Goal: Task Accomplishment & Management: Manage account settings

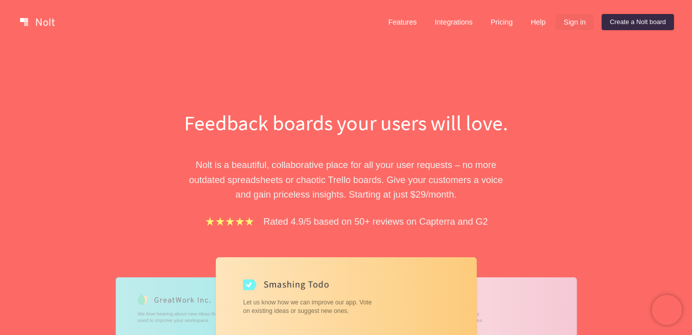
click at [573, 25] on link "Sign in" at bounding box center [574, 22] width 38 height 16
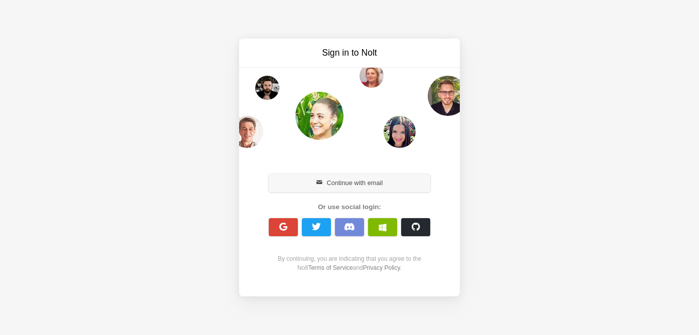
click at [368, 181] on button "Continue with email" at bounding box center [350, 183] width 162 height 18
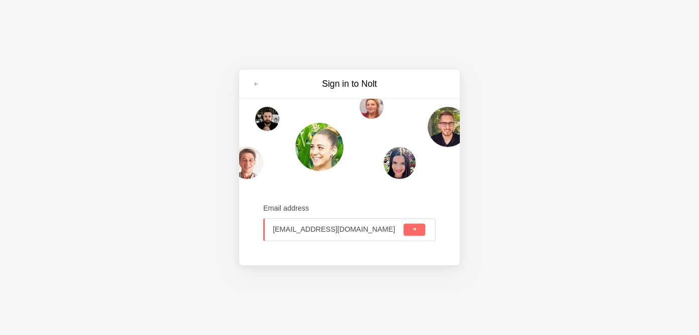
type input "regent@encompass8.com"
click at [404, 224] on button "submit" at bounding box center [415, 230] width 22 height 12
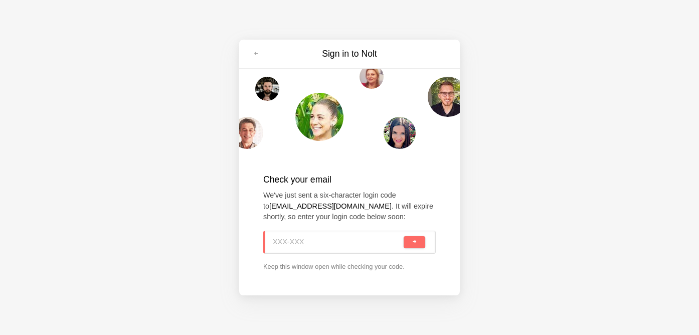
paste input "WP3-K00"
type input "WP3-K00"
click at [419, 242] on button "submit" at bounding box center [415, 242] width 22 height 12
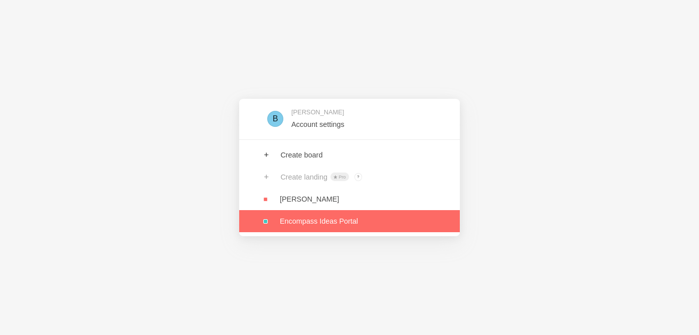
click at [337, 228] on link at bounding box center [349, 221] width 221 height 22
